Goal: Information Seeking & Learning: Learn about a topic

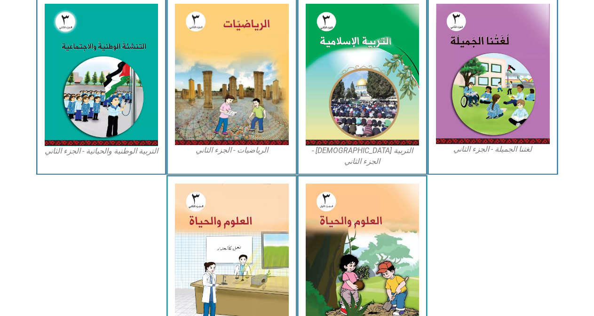
scroll to position [509, 0]
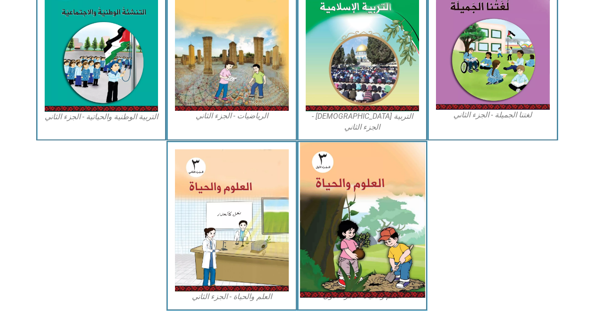
click at [354, 206] on img at bounding box center [361, 220] width 125 height 156
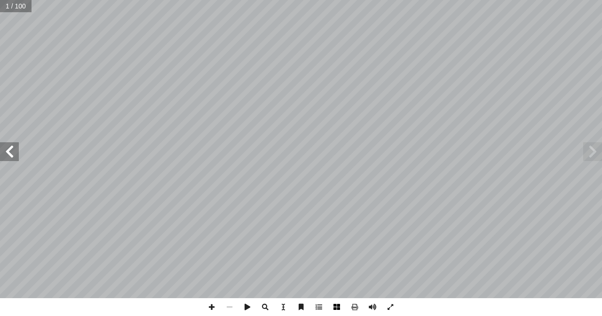
click at [338, 312] on span at bounding box center [337, 308] width 18 height 18
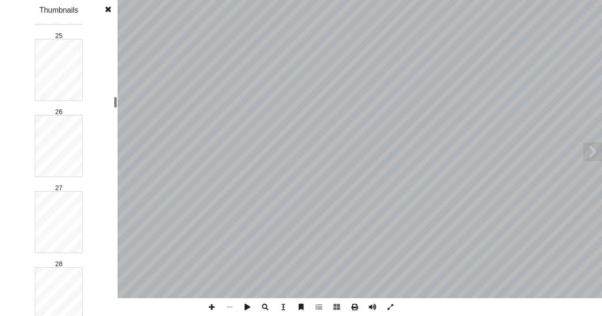
click at [110, 105] on div "1 2 3 4 5 6 7 8 9 10 11 12 13 14 15 16 17 18 19 20 21 22 23 24 25 26 27 28 29 3…" at bounding box center [59, 170] width 118 height 293
click at [116, 115] on div at bounding box center [115, 110] width 3 height 11
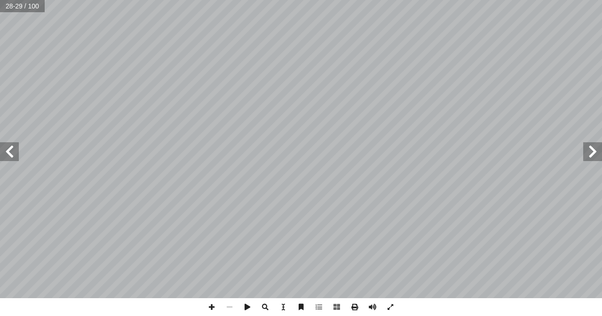
click at [11, 154] on span at bounding box center [9, 151] width 19 height 19
